Goal: Task Accomplishment & Management: Manage account settings

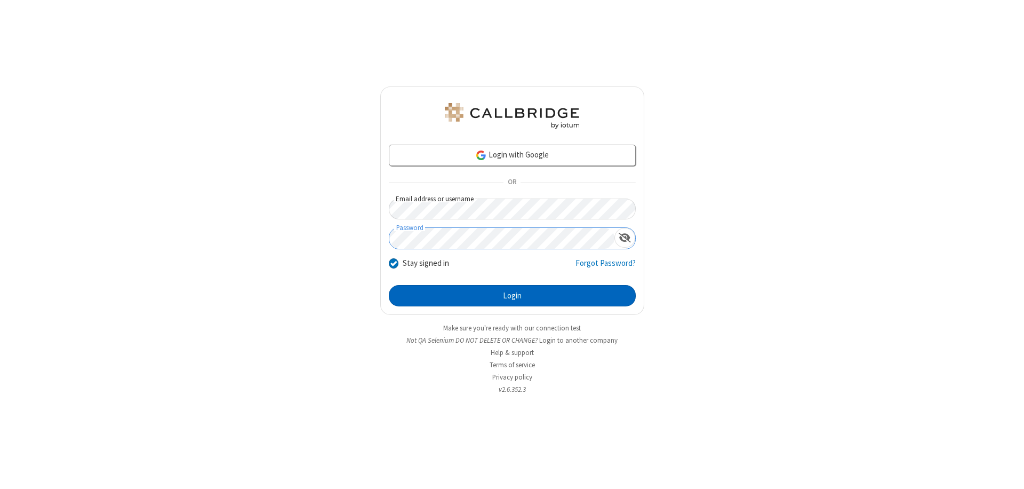
click at [512, 296] on button "Login" at bounding box center [512, 295] width 247 height 21
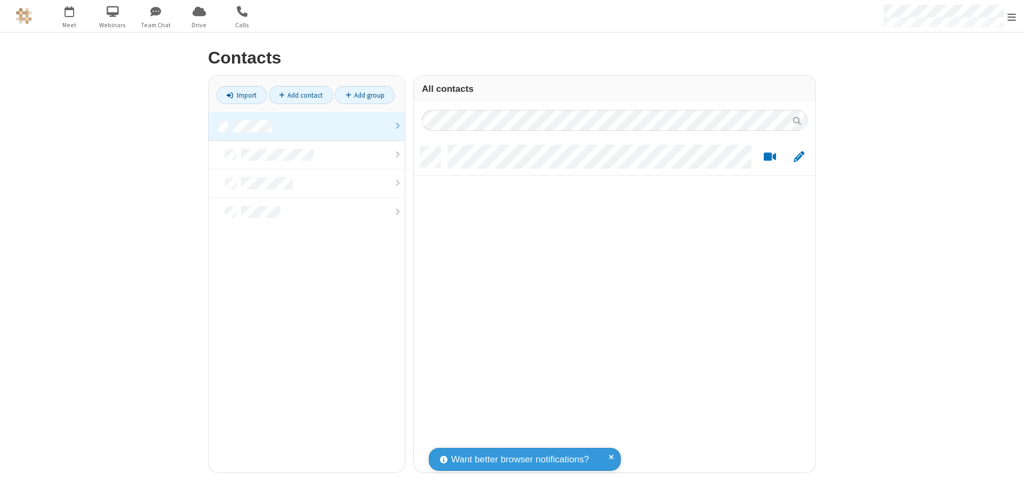
scroll to position [325, 394]
click at [307, 126] on link at bounding box center [307, 126] width 196 height 29
click at [242, 95] on link "Import" at bounding box center [242, 95] width 50 height 18
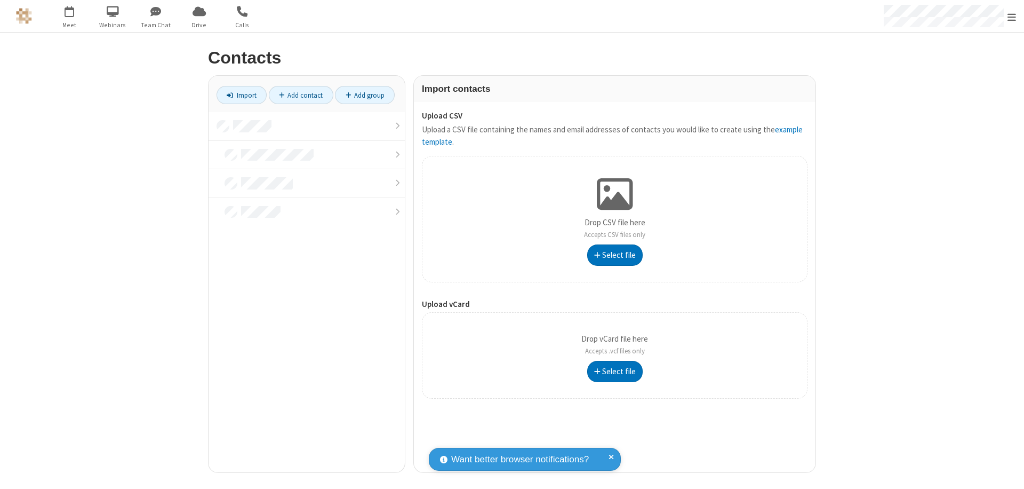
type input "C:\fakepath\address_book_contacts.csv"
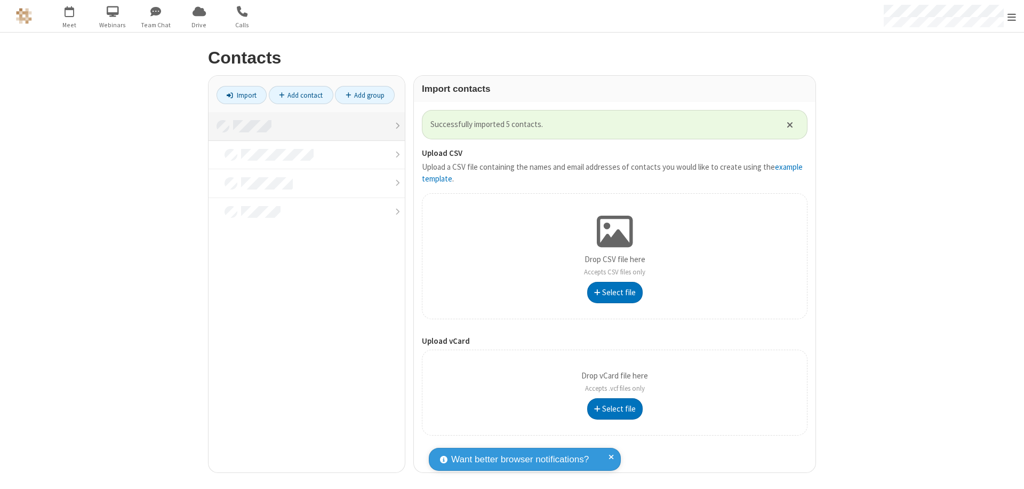
click at [307, 126] on link at bounding box center [307, 126] width 196 height 29
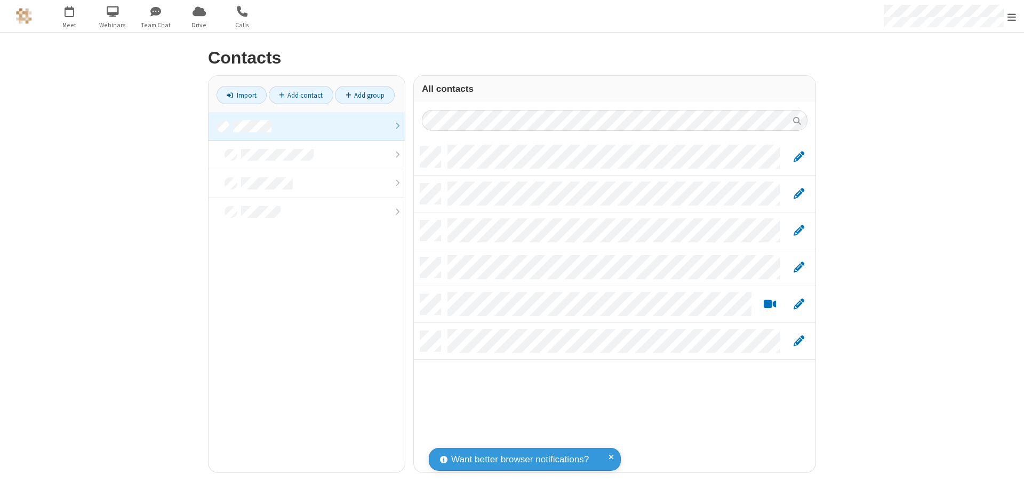
scroll to position [325, 394]
